Goal: Task Accomplishment & Management: Complete application form

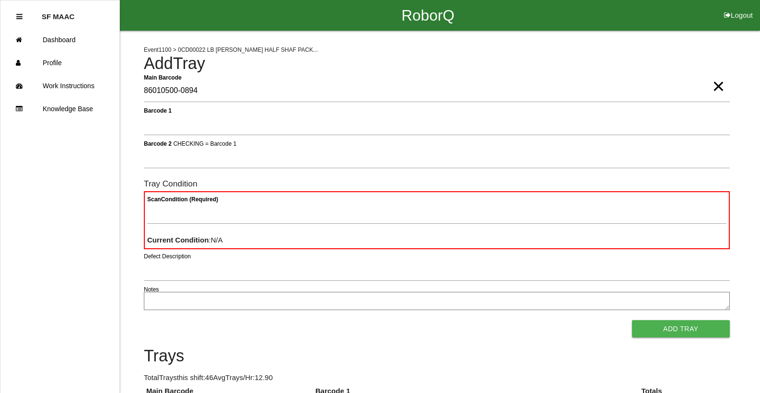
type Barcode "86010500-0894"
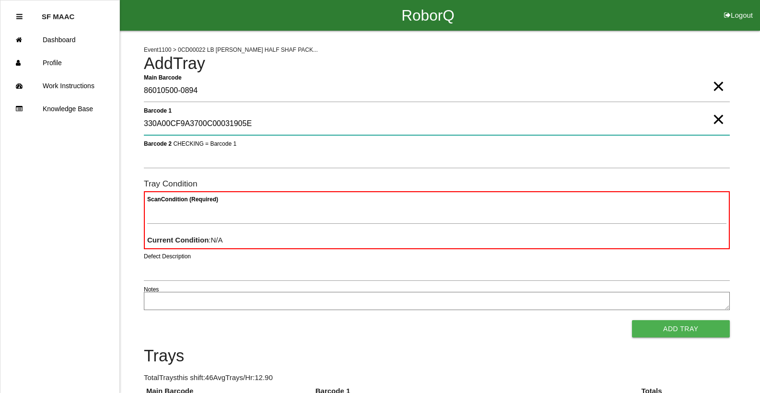
type 1 "330A00CF9A3700C00031905E"
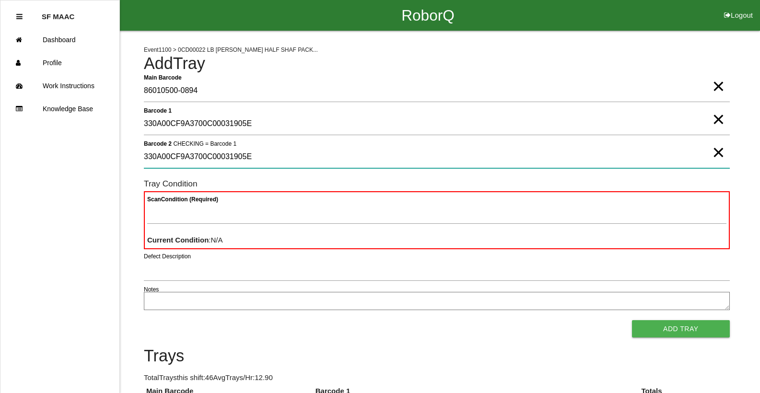
type 2 "330A00CF9A3700C00031905E"
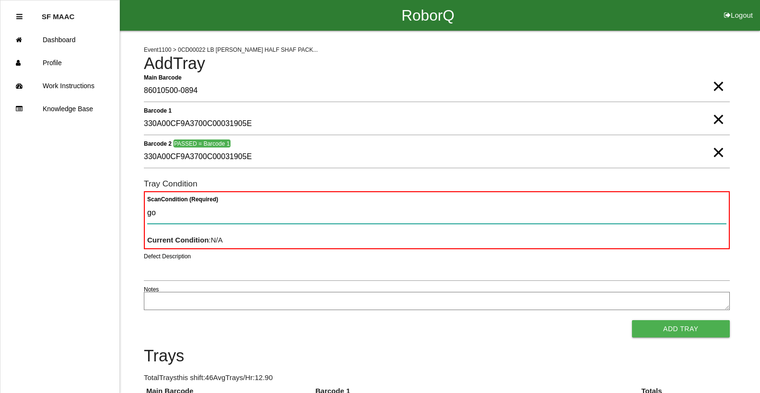
type Condition "goo"
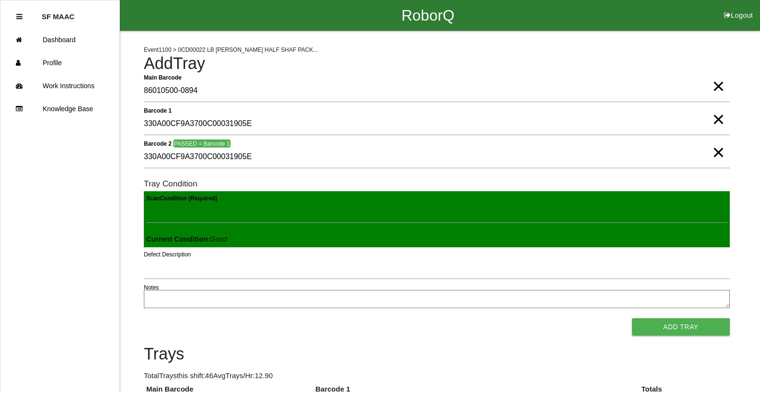
click at [632, 318] on button "Add Tray" at bounding box center [681, 326] width 98 height 17
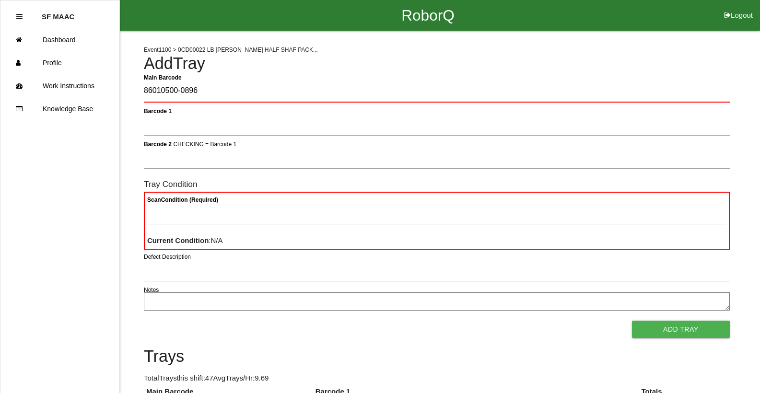
type Barcode "86010500-0896"
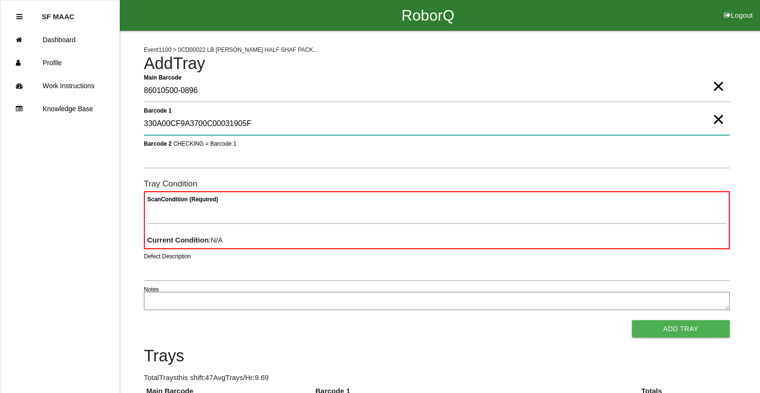
type 1 "330A00CF9A3700C00031905F"
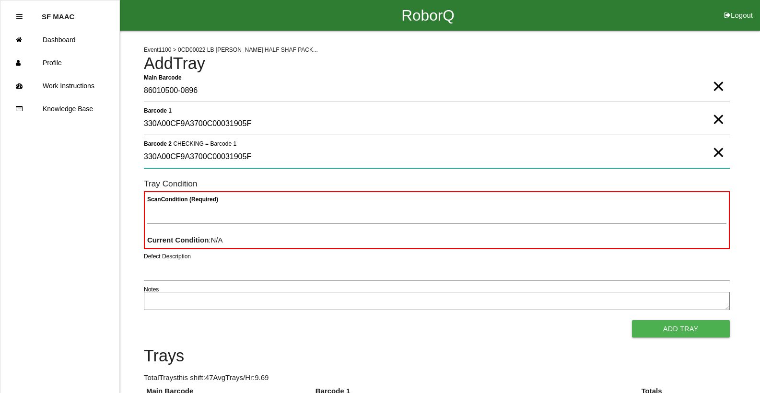
type 2 "330A00CF9A3700C00031905F"
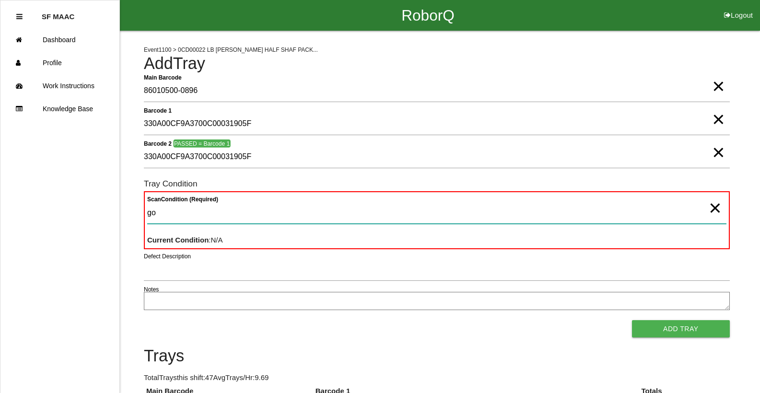
type Condition "goo"
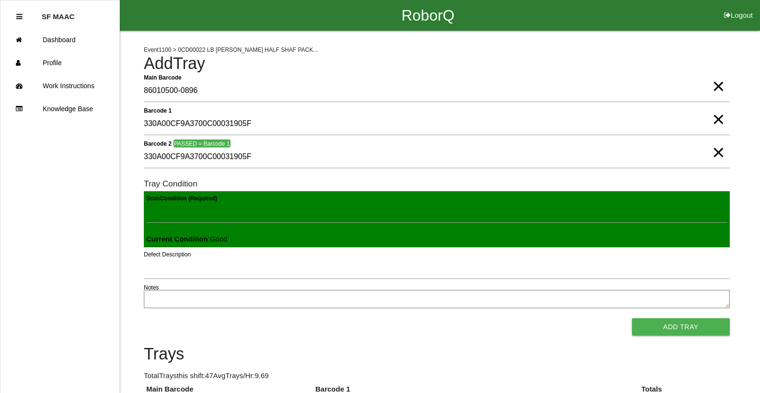
click at [632, 318] on button "Add Tray" at bounding box center [681, 326] width 98 height 17
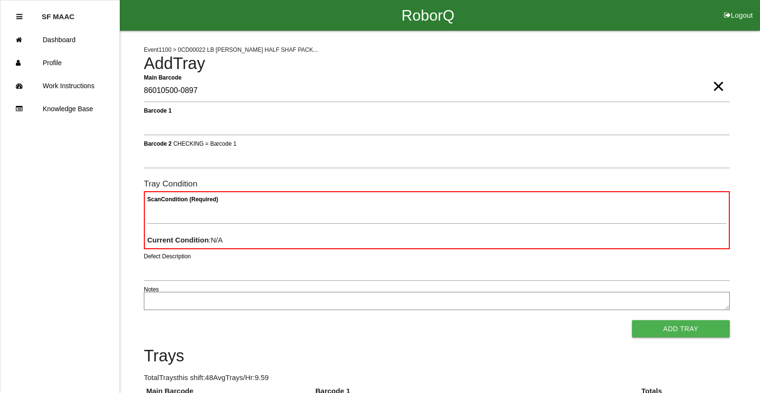
type Barcode "86010500-0897"
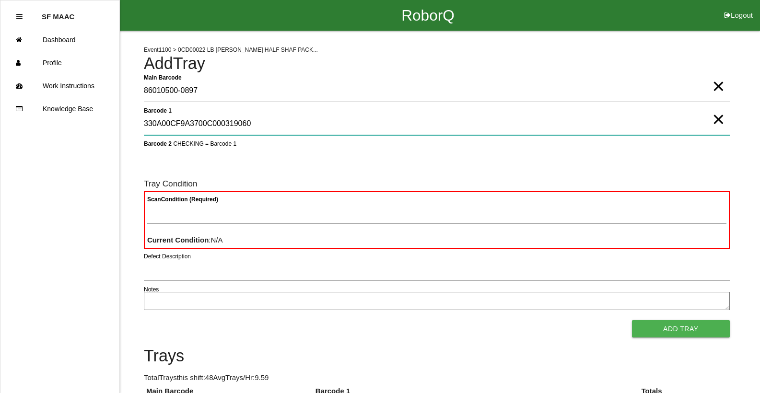
type 1 "330A00CF9A3700C000319060"
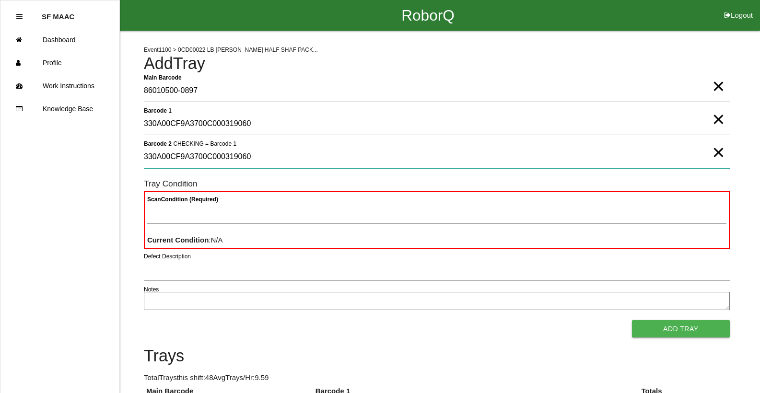
type 2 "330A00CF9A3700C000319060"
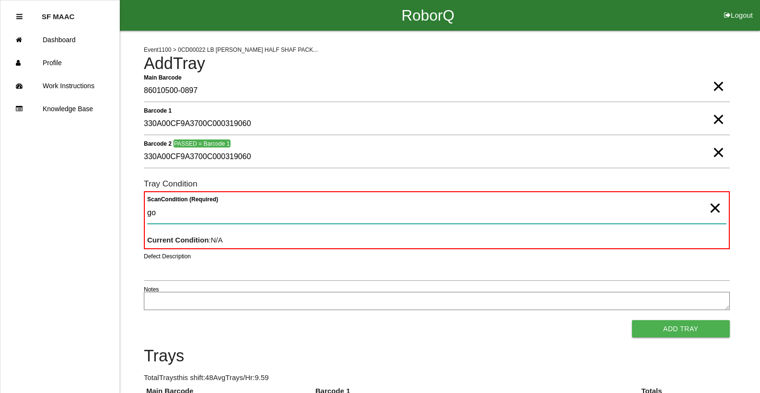
type Condition "goo"
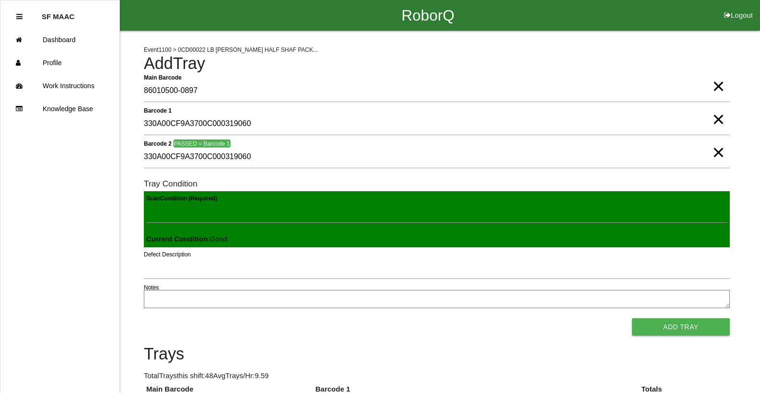
click at [632, 318] on button "Add Tray" at bounding box center [681, 326] width 98 height 17
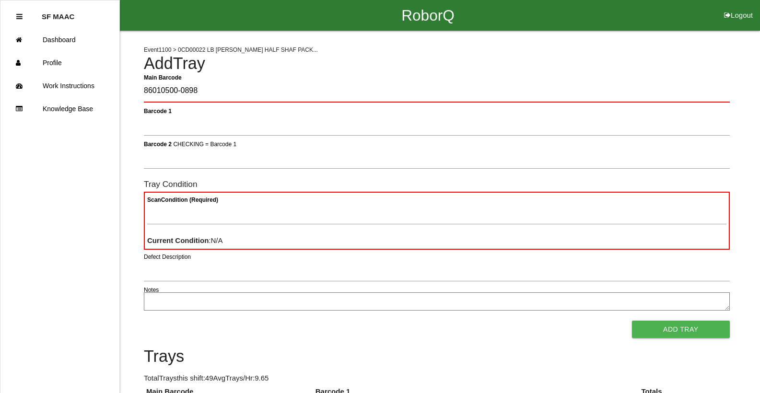
type Barcode "86010500-0898"
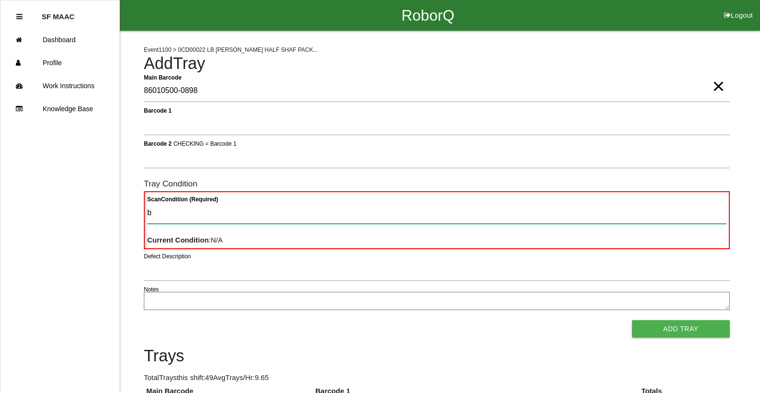
type Condition "ba"
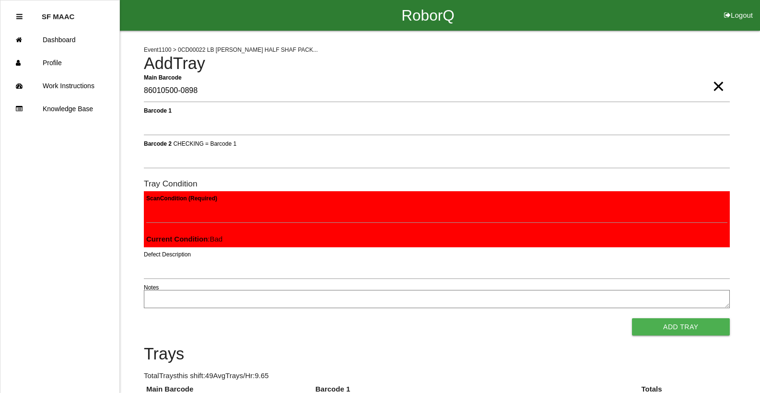
click at [632, 318] on button "Add Tray" at bounding box center [681, 326] width 98 height 17
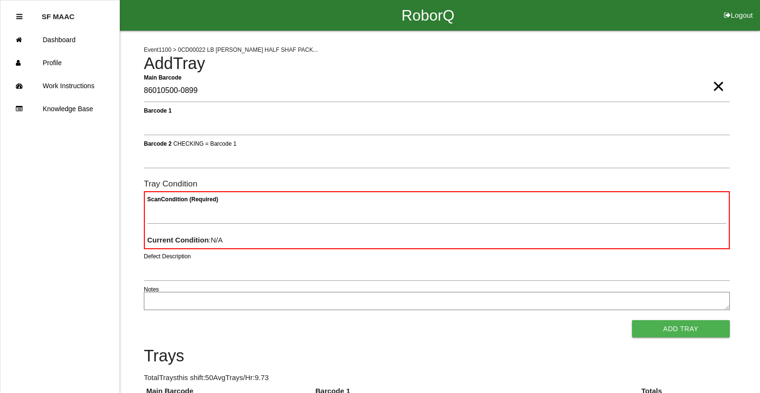
type Barcode "86010500-0899"
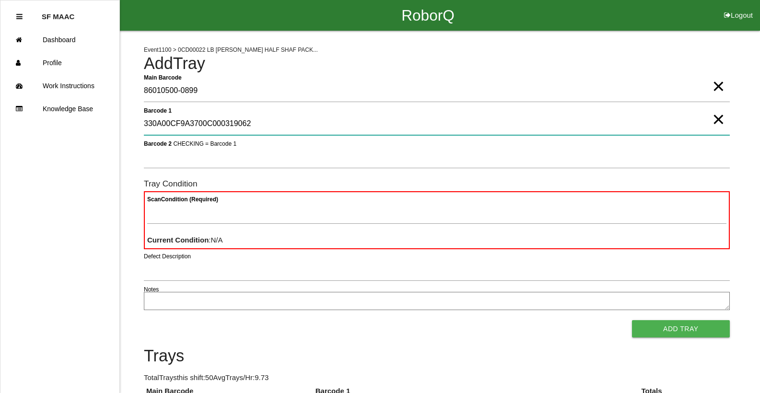
type 1 "330A00CF9A3700C000319062"
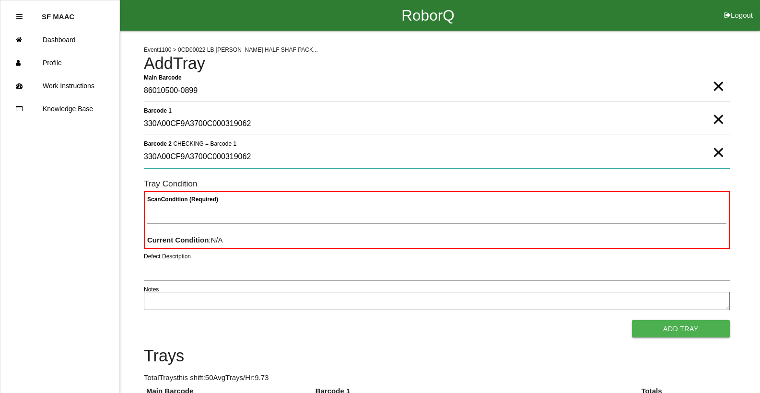
type 2 "330A00CF9A3700C000319062"
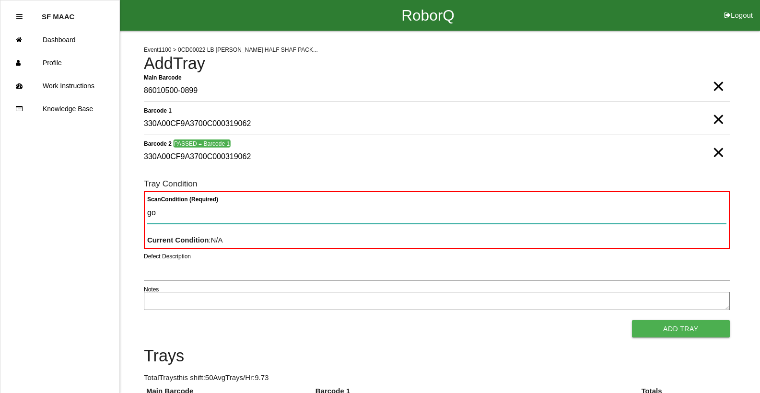
type Condition "goo"
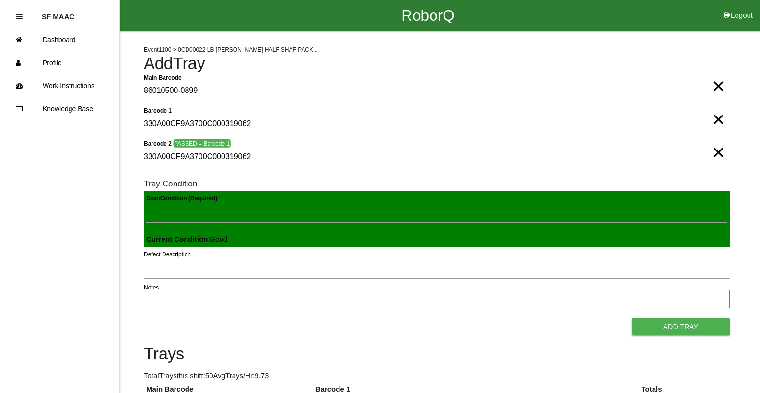
click at [632, 318] on button "Add Tray" at bounding box center [681, 326] width 98 height 17
